Goal: Transaction & Acquisition: Purchase product/service

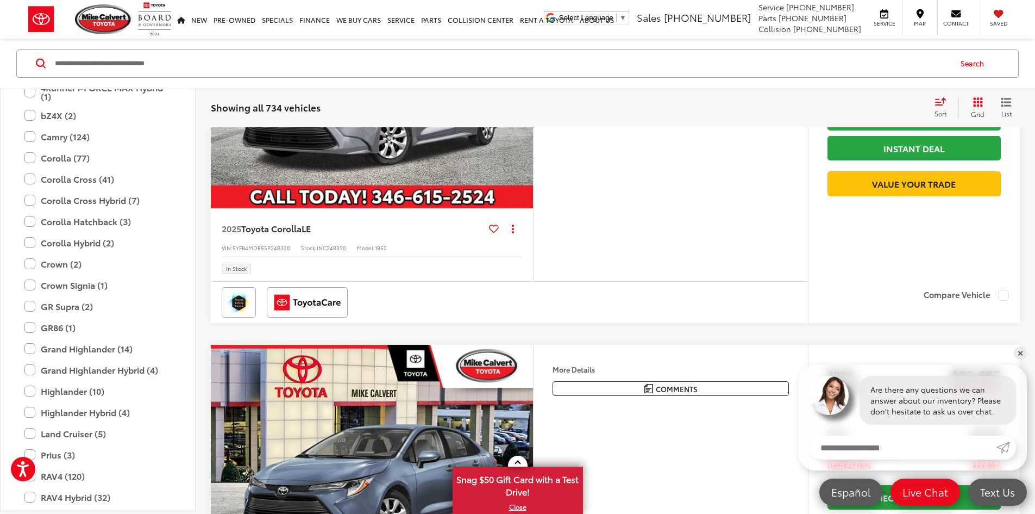
scroll to position [174, 0]
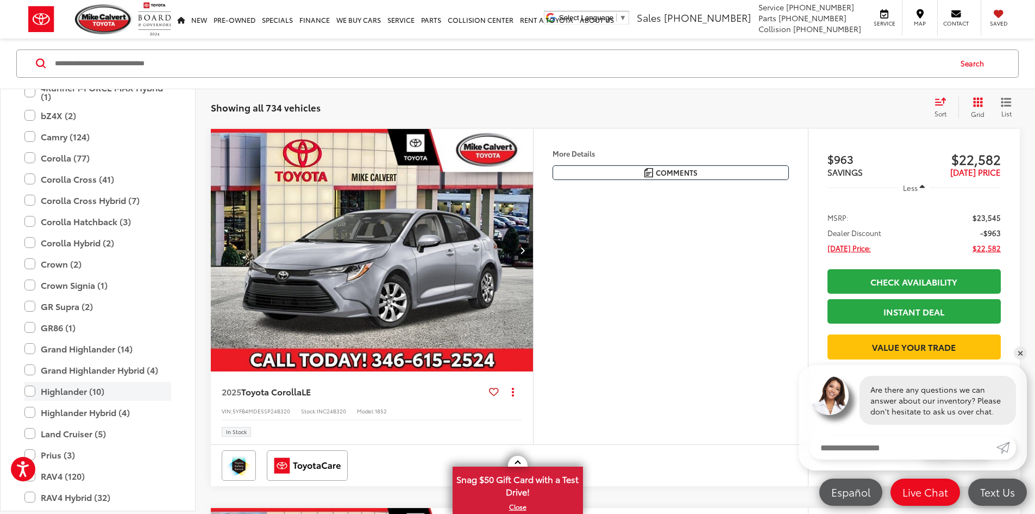
click at [26, 390] on label "Highlander (10)" at bounding box center [97, 390] width 147 height 19
type input "****"
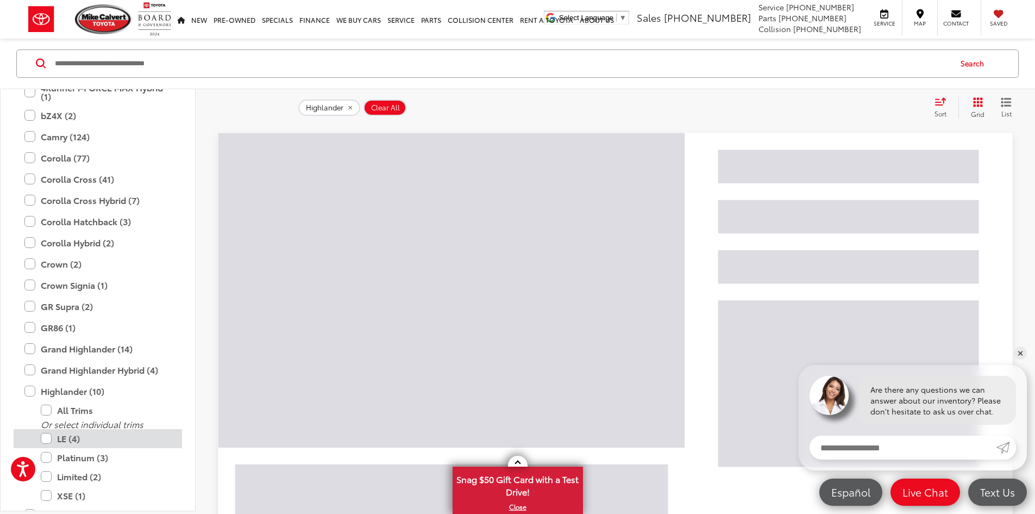
click at [70, 441] on label "LE (4)" at bounding box center [106, 438] width 130 height 19
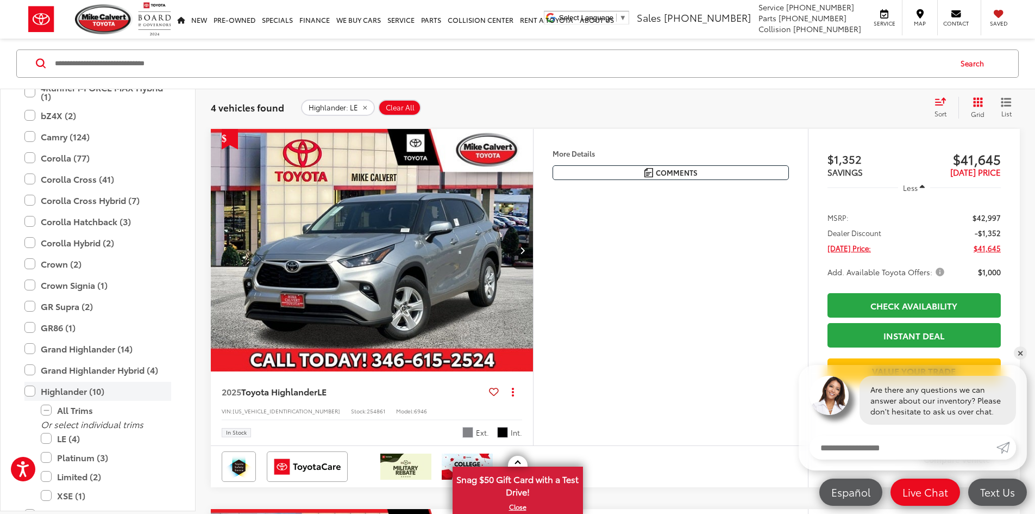
click at [29, 390] on label "Highlander (10)" at bounding box center [97, 390] width 147 height 19
type input "****"
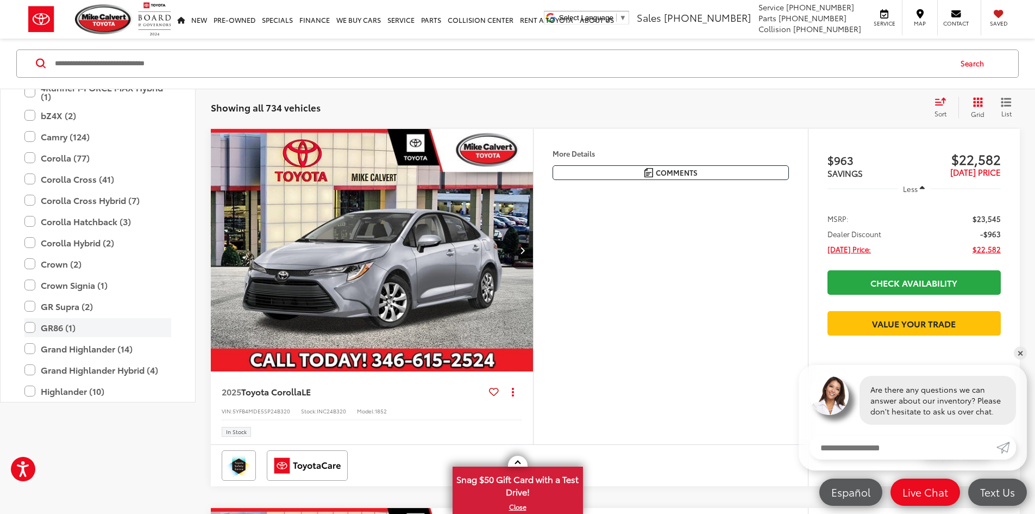
scroll to position [65, 0]
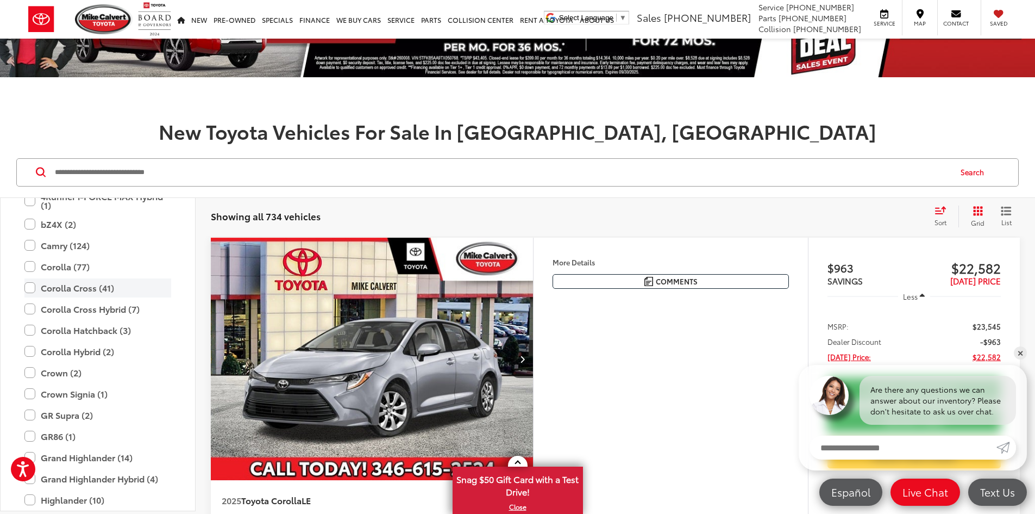
click at [29, 283] on label "Corolla Cross (41)" at bounding box center [97, 287] width 147 height 19
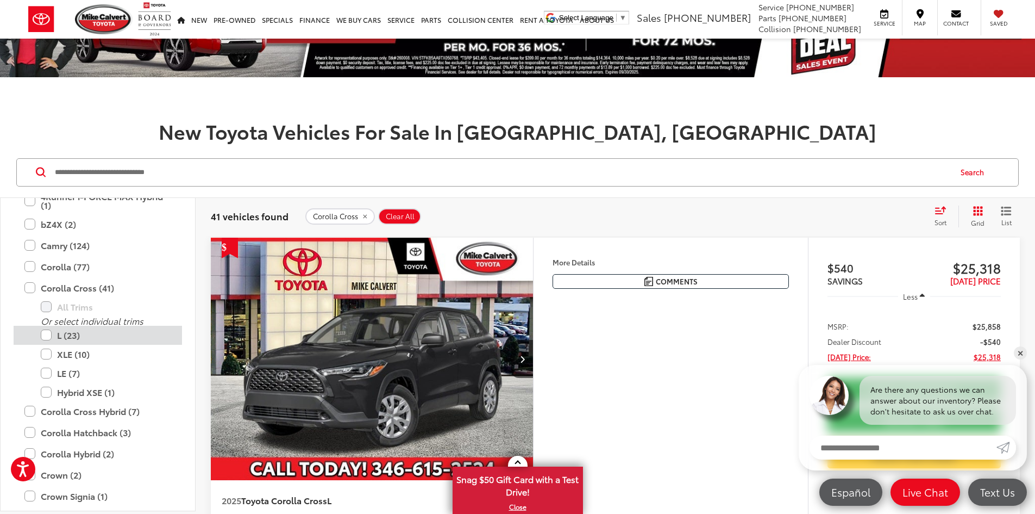
click at [45, 334] on label "L (23)" at bounding box center [106, 335] width 130 height 19
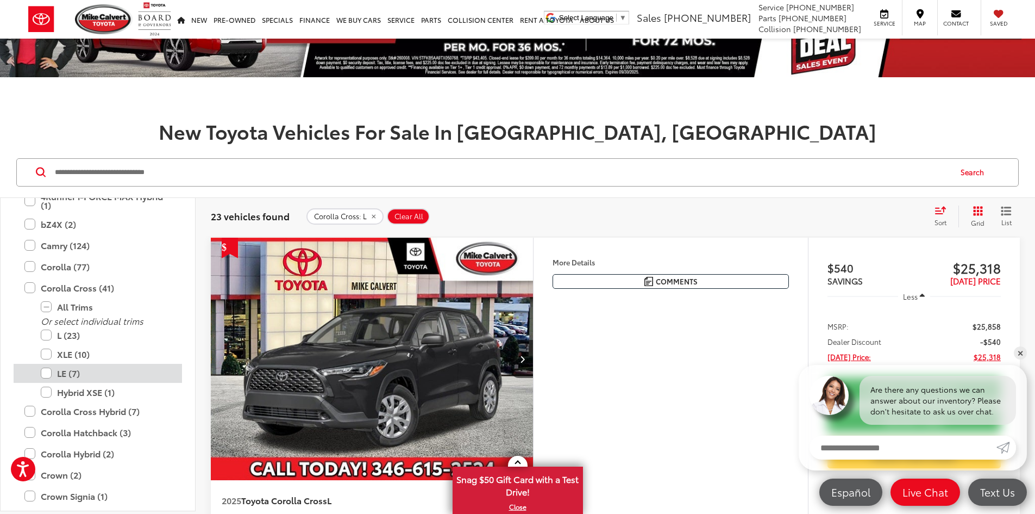
click at [49, 371] on label "LE (7)" at bounding box center [106, 373] width 130 height 19
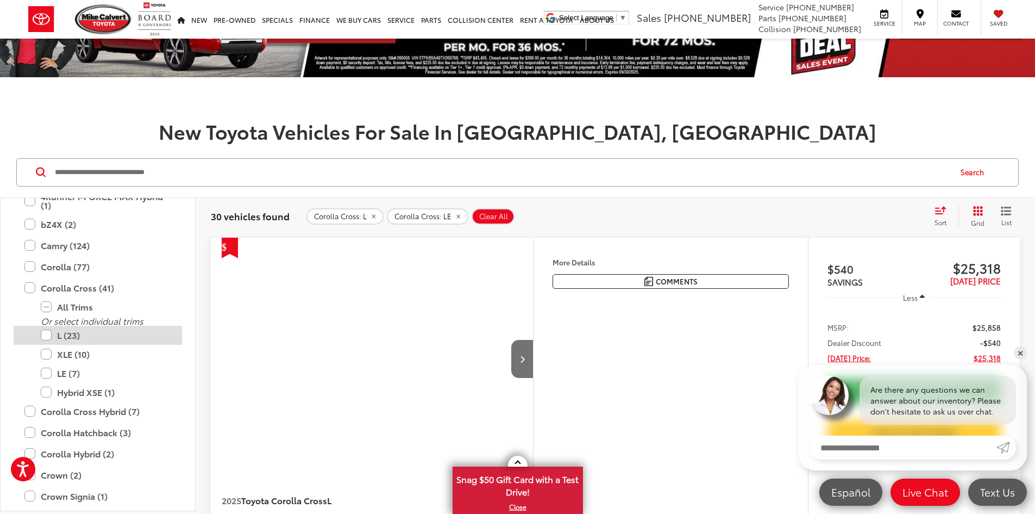
click at [48, 336] on label "L (23)" at bounding box center [106, 335] width 130 height 19
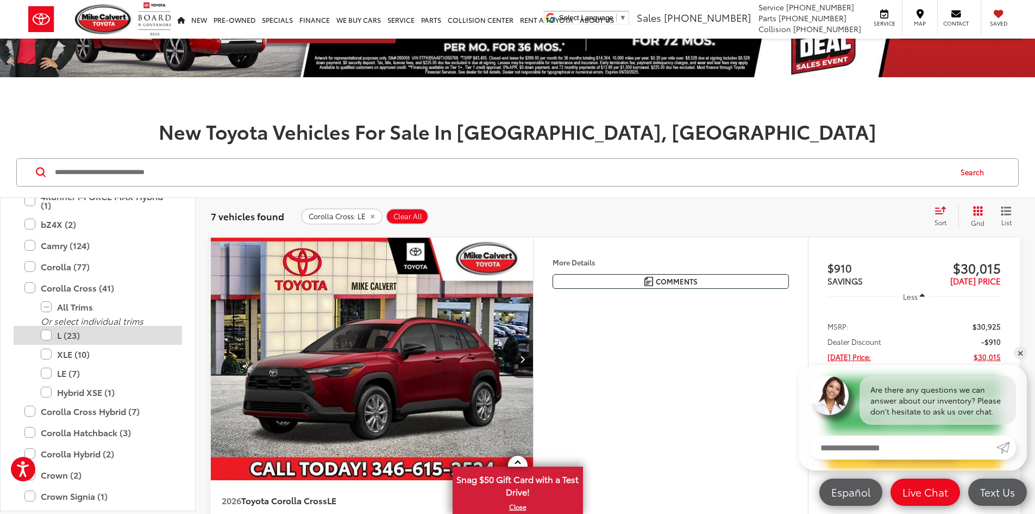
click at [71, 336] on label "L (23)" at bounding box center [106, 335] width 130 height 19
type input "****"
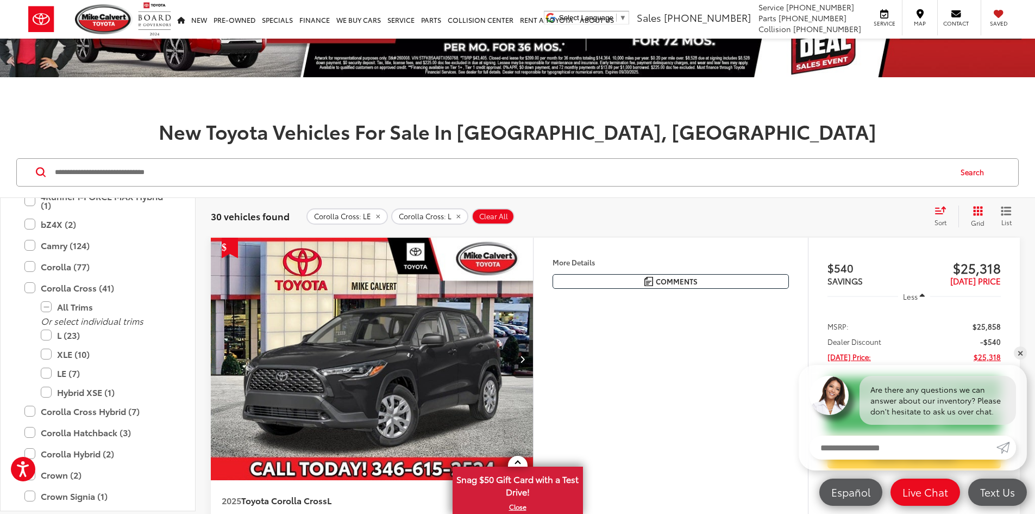
click at [0, 0] on button "More..." at bounding box center [0, 0] width 0 height 0
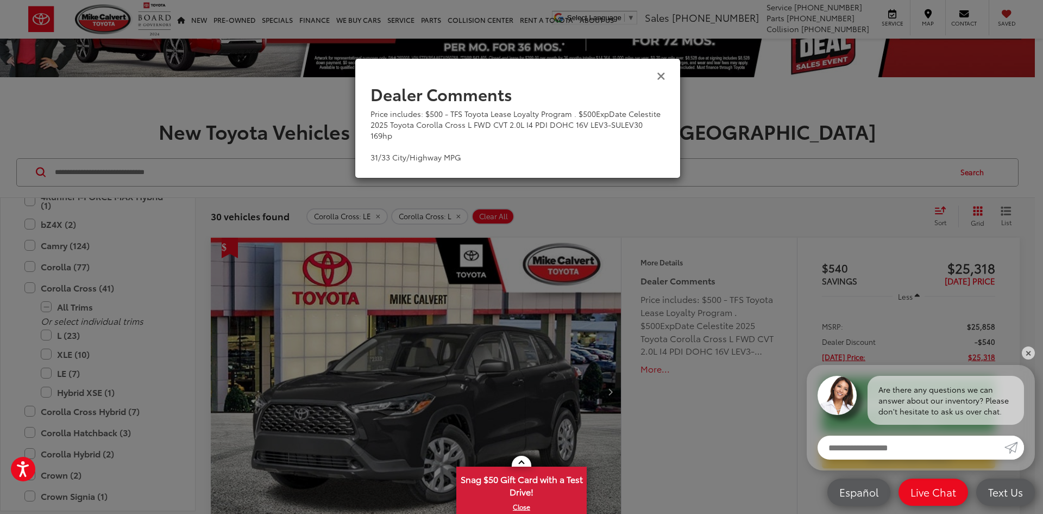
click at [663, 76] on icon "Close" at bounding box center [661, 75] width 9 height 11
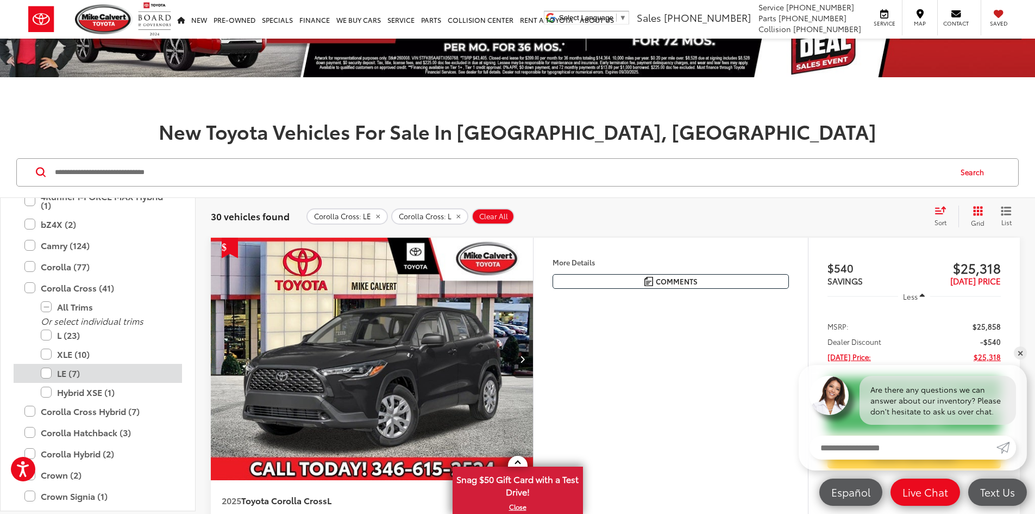
click at [43, 370] on label "LE (7)" at bounding box center [106, 373] width 130 height 19
click at [0, 0] on div "Price includes: $500 - TFS Toyota Lease Loyalty Program . $500ExpDate Celestite…" at bounding box center [0, 0] width 0 height 0
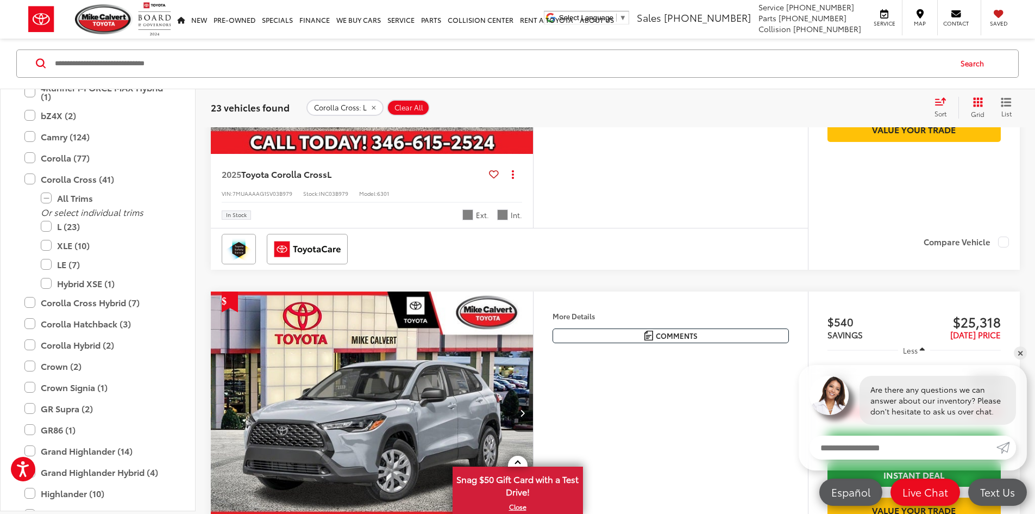
scroll to position [554, 0]
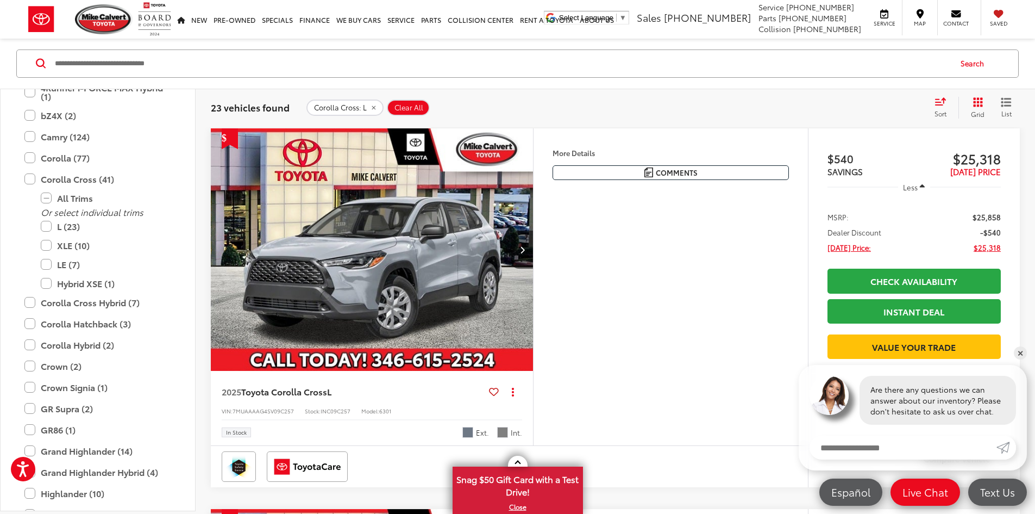
click at [0, 0] on div "Price includes: $500 - TFS Toyota Lease Loyalty Program . $500ExpDate Celestite…" at bounding box center [0, 0] width 0 height 0
click at [654, 157] on h4 "More Details" at bounding box center [671, 153] width 236 height 8
click at [410, 294] on img "2025 Toyota Corolla Cross L 0" at bounding box center [372, 249] width 324 height 243
